Goal: Task Accomplishment & Management: Complete application form

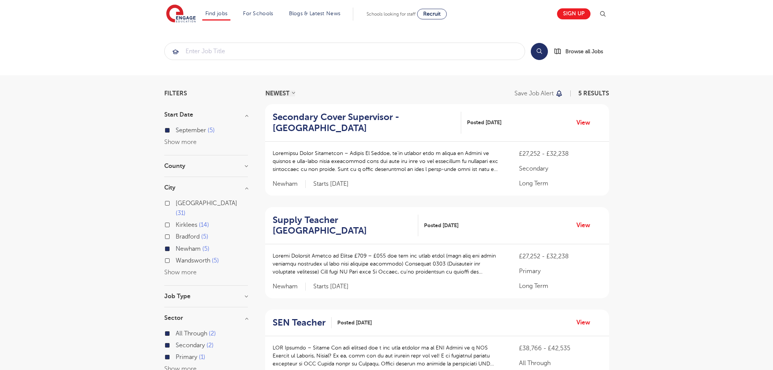
scroll to position [201, 0]
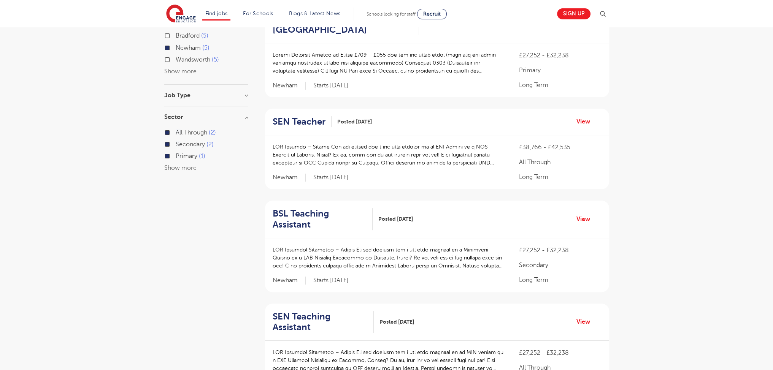
click at [250, 303] on div "Filters Start Date [DATE] Show more County [GEOGRAPHIC_DATA] 5 Show more City […" at bounding box center [387, 179] width 456 height 580
click at [334, 311] on h2 "SEN Teaching Assistant" at bounding box center [320, 322] width 95 height 22
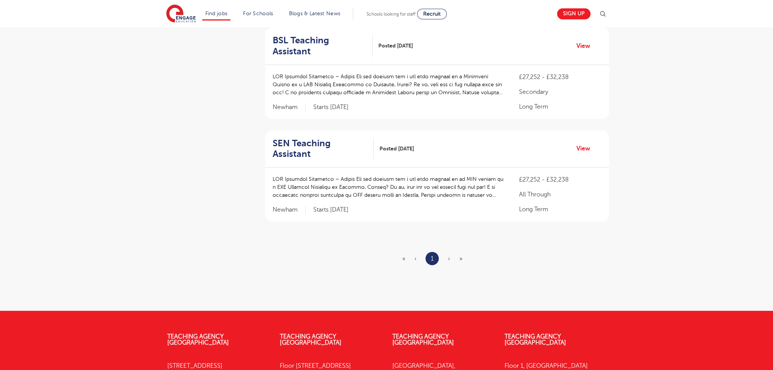
scroll to position [376, 0]
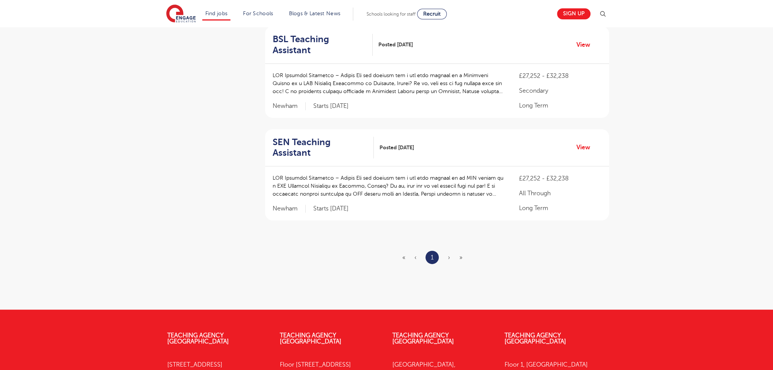
click at [449, 254] on span "›" at bounding box center [449, 257] width 2 height 7
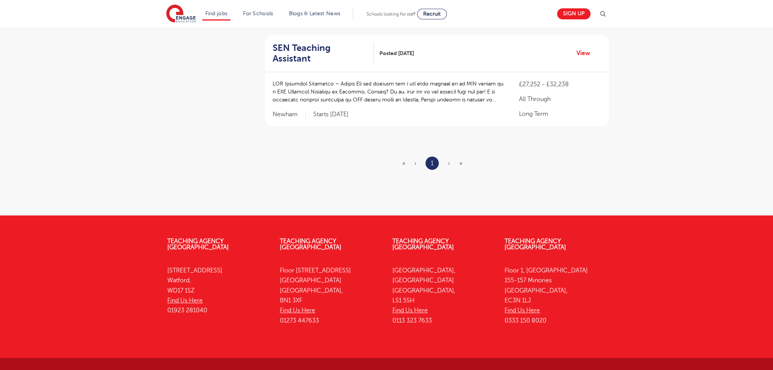
scroll to position [0, 0]
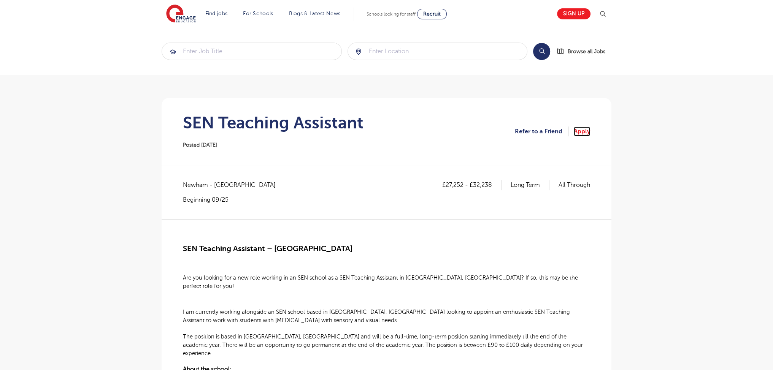
click at [578, 133] on link "Apply" at bounding box center [582, 132] width 16 height 10
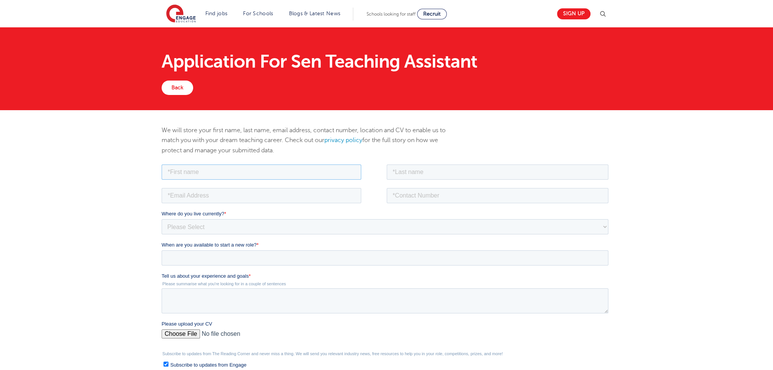
click at [202, 169] on input "text" at bounding box center [262, 171] width 200 height 15
type input "aaron"
click at [432, 171] on input "text" at bounding box center [498, 171] width 222 height 15
type input "ferguson"
click at [237, 197] on input "email" at bounding box center [262, 195] width 200 height 15
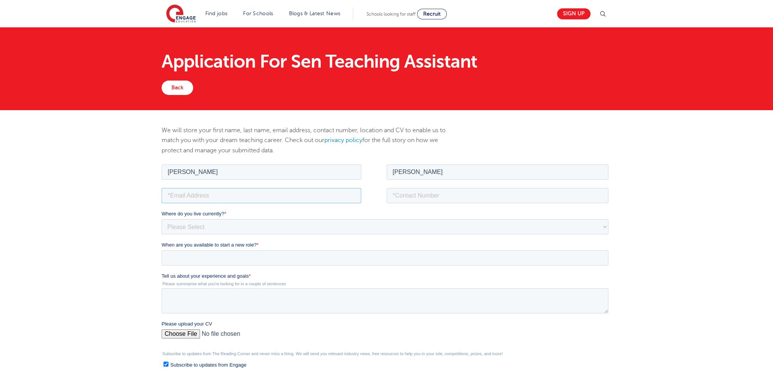
type input "alexgood666@yahoo.com"
click at [416, 204] on fieldset "alexgood666@yahoo.com" at bounding box center [387, 198] width 450 height 24
click at [420, 197] on input "tel" at bounding box center [498, 195] width 222 height 15
type input "07376943462"
click at [230, 227] on select "Please Select UK Canada Ireland Australia New Zealand Europe USA South Africa J…" at bounding box center [385, 226] width 447 height 15
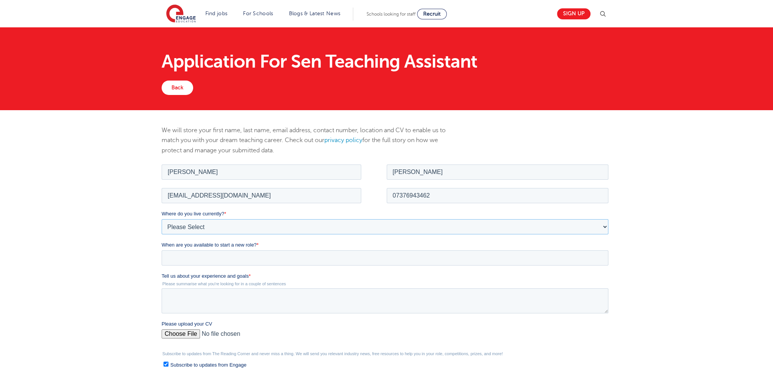
select select "UK"
click at [162, 219] on select "Please Select UK Canada Ireland Australia New Zealand Europe USA South Africa J…" at bounding box center [385, 226] width 447 height 15
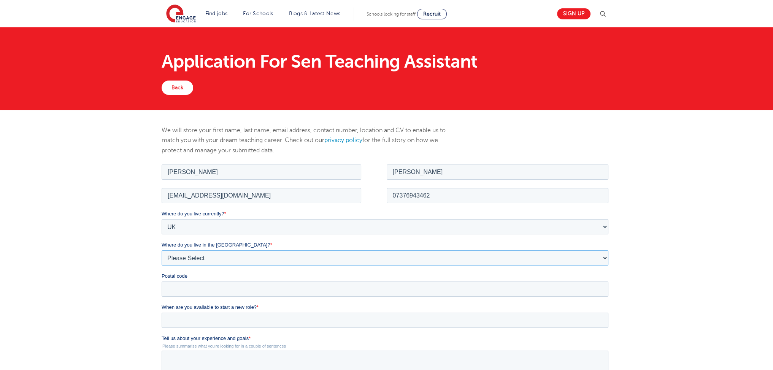
click at [194, 257] on select "Please Select Overseas Barnsley Bedfordshire Berkshire Bournemouth Bracknell Fo…" at bounding box center [385, 257] width 447 height 15
select select "City of London"
click at [162, 250] on select "Please Select Overseas Barnsley Bedfordshire Berkshire Bournemouth Bracknell Fo…" at bounding box center [385, 257] width 447 height 15
click at [211, 288] on input "Postal code" at bounding box center [385, 288] width 447 height 15
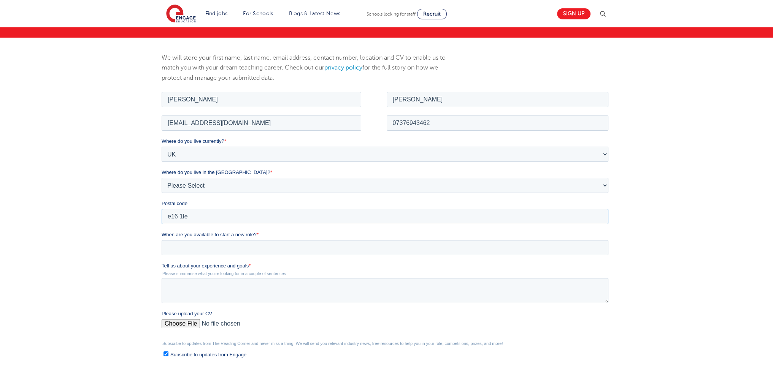
scroll to position [79, 0]
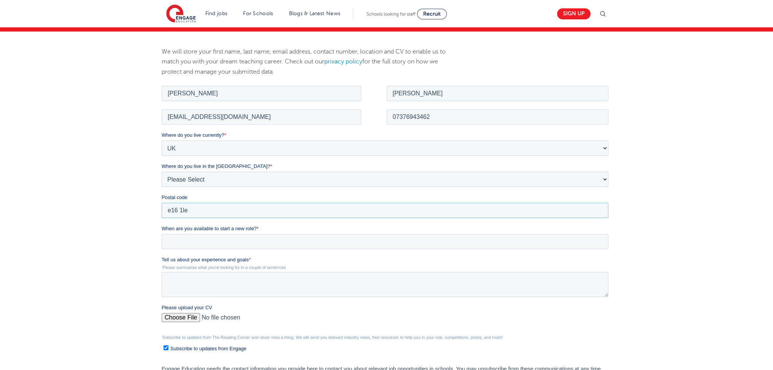
type input "e16 1le"
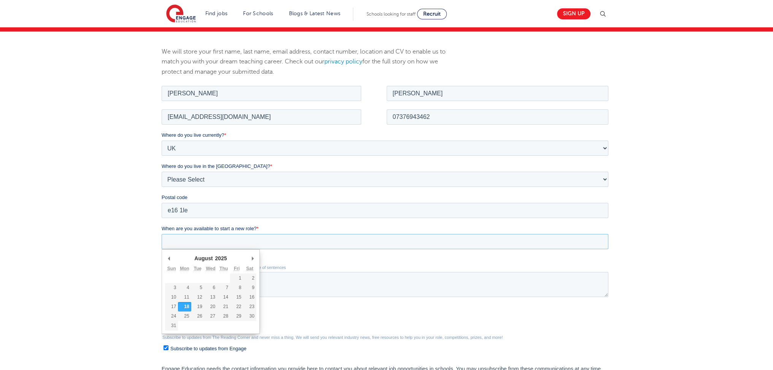
click at [231, 243] on input "When are you available to start a new role? *" at bounding box center [385, 241] width 447 height 15
type div "2025-08-18"
type input "2025/08/18"
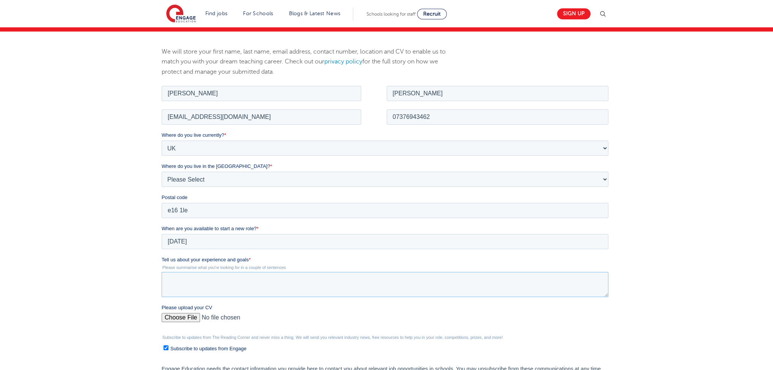
click at [195, 283] on textarea "Tell us about your experience and goals *" at bounding box center [385, 284] width 447 height 25
click at [311, 275] on textarea "11 years experience sen support" at bounding box center [385, 284] width 447 height 25
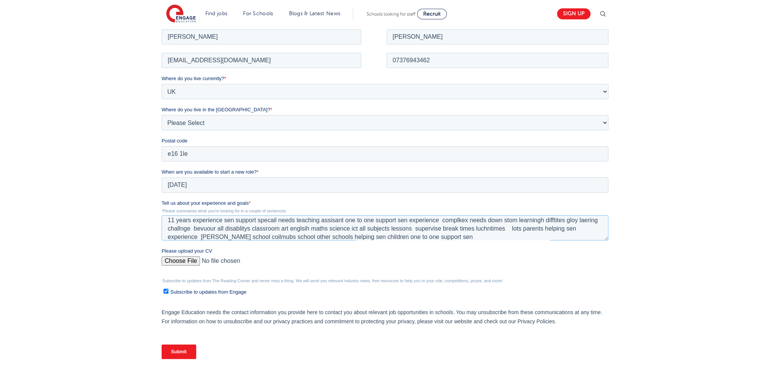
scroll to position [145, 0]
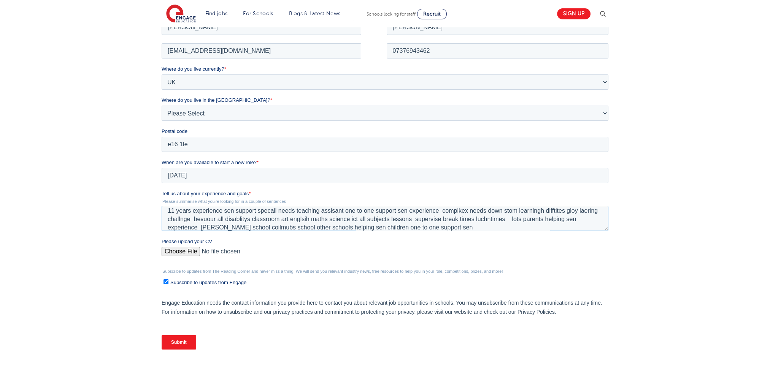
type textarea "11 years experience sen support specail needs teaching assisant one to one supp…"
click at [179, 247] on input "Please upload your CV" at bounding box center [385, 254] width 447 height 15
type input "C:\fakepath\Aaron F. CV (1) (4) (25) (2)1111 (3) (4)222222 (1) (18) (7) (55) (1…"
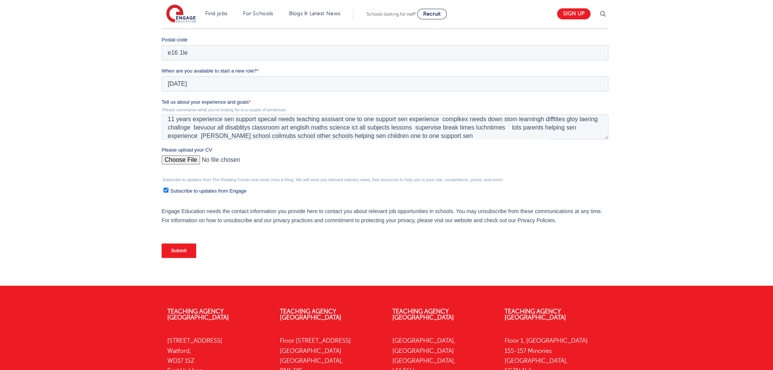
scroll to position [242, 0]
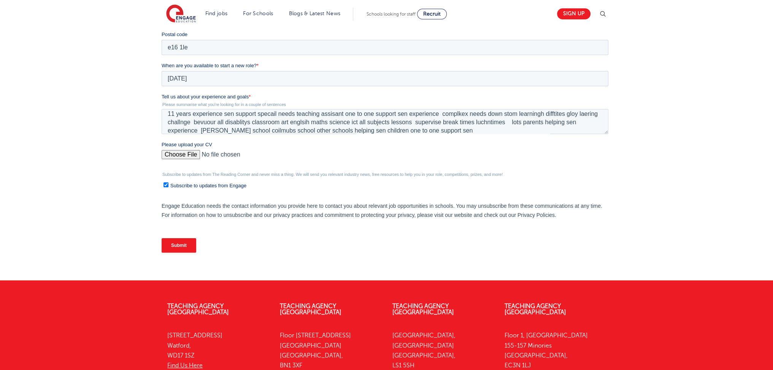
click at [174, 249] on input "Submit" at bounding box center [179, 245] width 35 height 14
click at [177, 243] on input "Submit" at bounding box center [179, 245] width 35 height 14
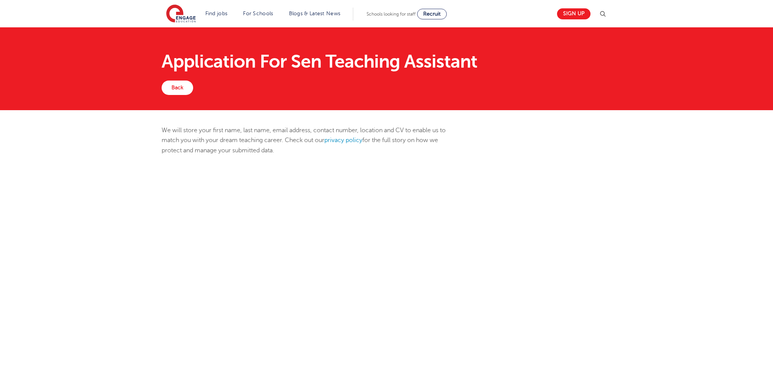
scroll to position [242, 0]
